Goal: Transaction & Acquisition: Purchase product/service

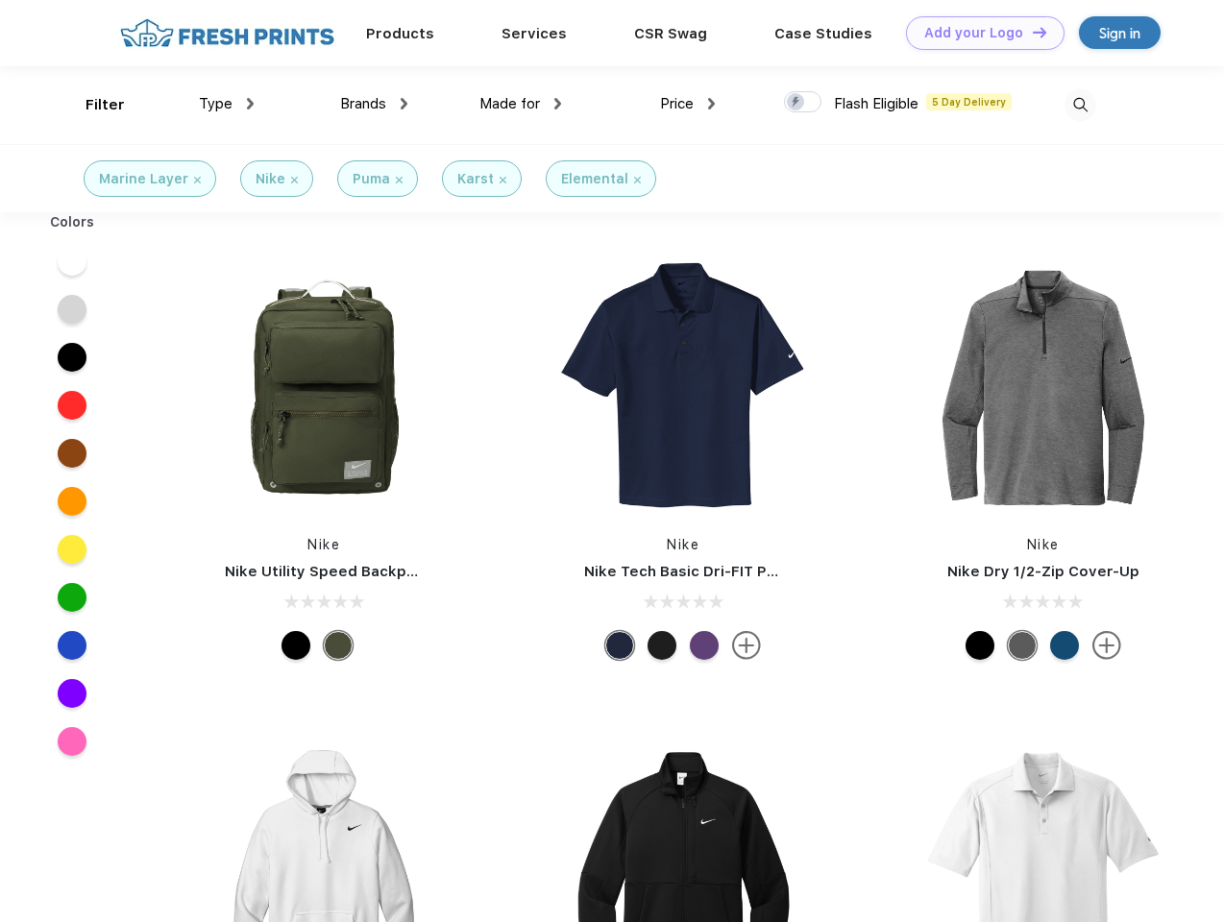
click at [978, 33] on link "Add your Logo Design Tool" at bounding box center [985, 33] width 158 height 34
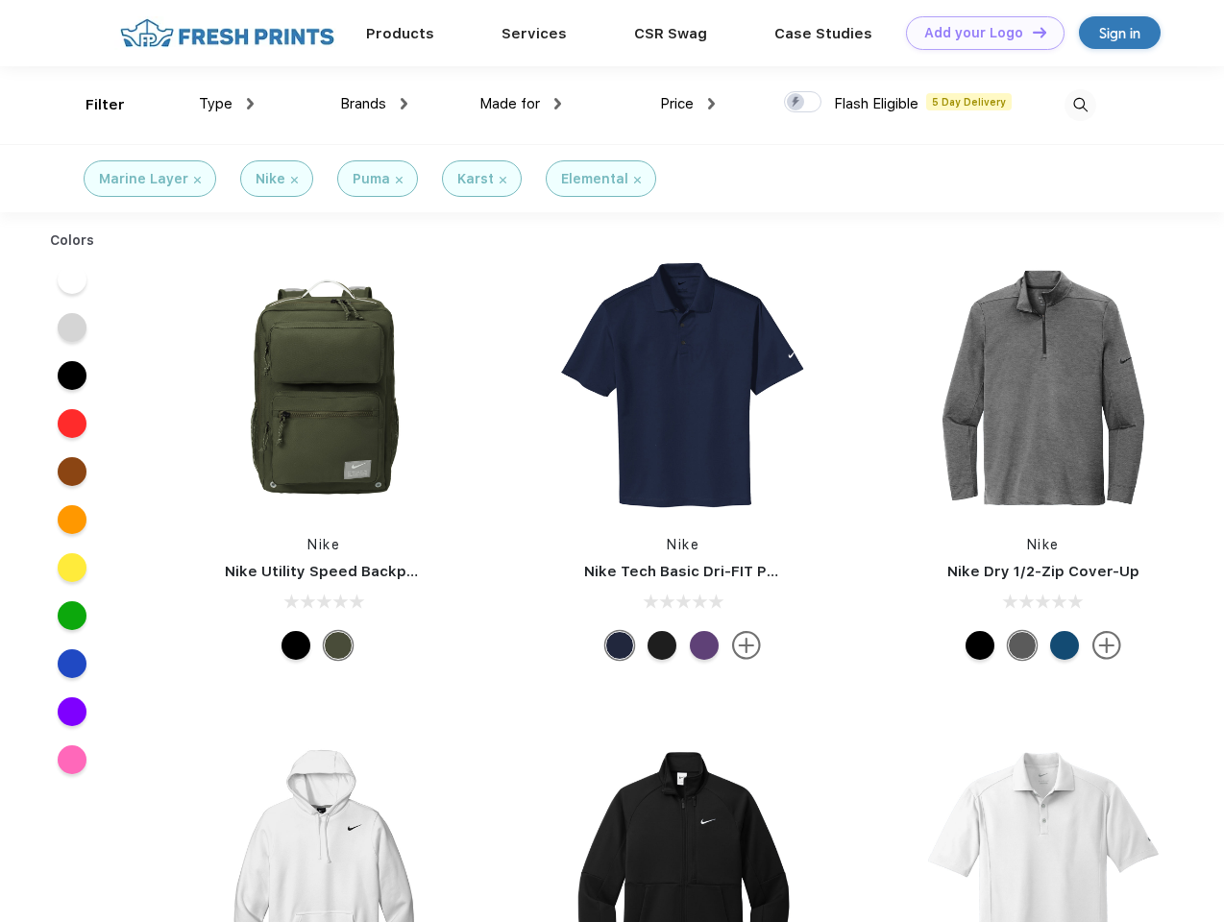
click at [0, 0] on div "Design Tool" at bounding box center [0, 0] width 0 height 0
click at [1031, 32] on link "Add your Logo Design Tool" at bounding box center [985, 33] width 158 height 34
click at [92, 105] on div "Filter" at bounding box center [104, 105] width 39 height 22
click at [227, 104] on span "Type" at bounding box center [216, 103] width 34 height 17
click at [374, 104] on span "Brands" at bounding box center [363, 103] width 46 height 17
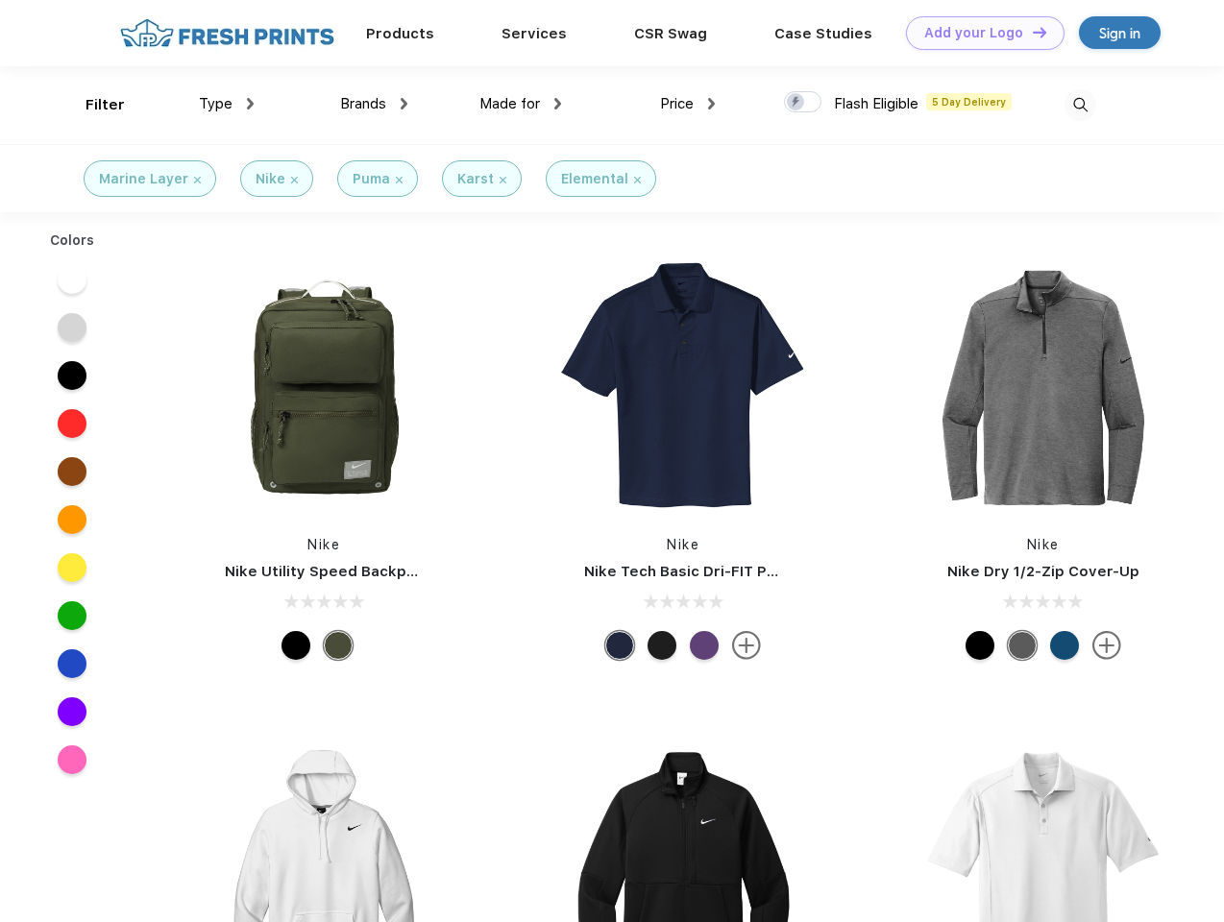
click at [521, 104] on span "Made for" at bounding box center [509, 103] width 61 height 17
click at [688, 104] on span "Price" at bounding box center [677, 103] width 34 height 17
click at [803, 103] on div at bounding box center [802, 101] width 37 height 21
click at [796, 103] on input "checkbox" at bounding box center [790, 96] width 12 height 12
checkbox input "true"
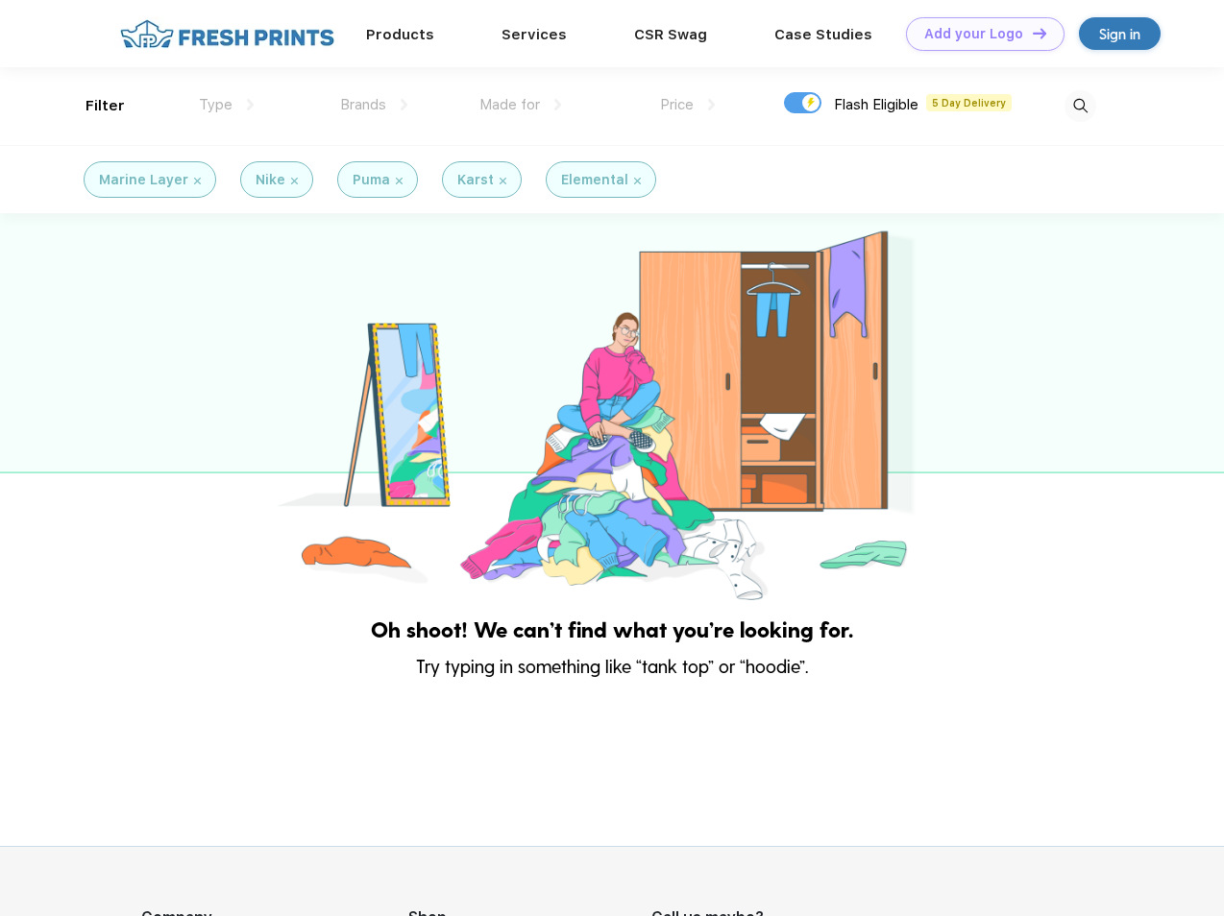
click at [1080, 105] on img at bounding box center [1080, 106] width 32 height 32
